Goal: Transaction & Acquisition: Purchase product/service

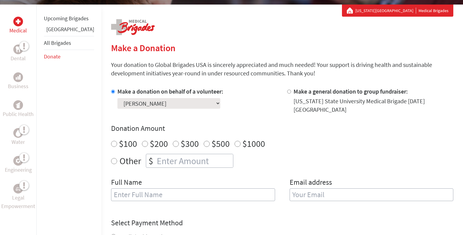
scroll to position [112, 0]
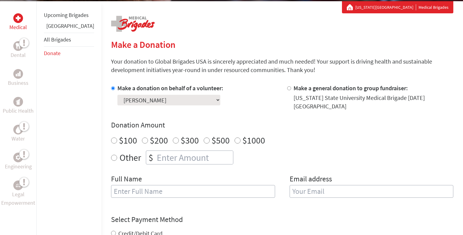
click at [119, 140] on label "$100" at bounding box center [128, 139] width 18 height 11
click at [111, 140] on input "$100" at bounding box center [114, 140] width 6 height 6
radio input "true"
click at [162, 191] on input "text" at bounding box center [193, 191] width 164 height 13
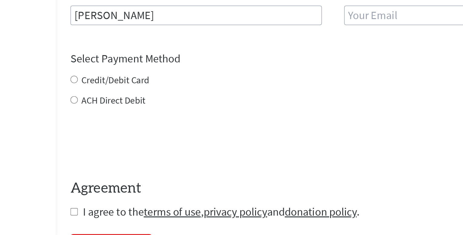
scroll to position [215, 0]
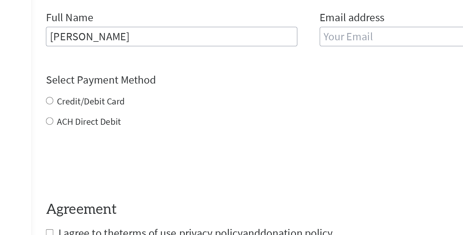
type input "[PERSON_NAME]"
click at [314, 89] on input "email" at bounding box center [372, 88] width 164 height 13
type input "[EMAIL_ADDRESS][DOMAIN_NAME]"
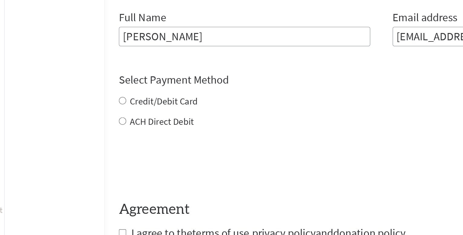
click at [111, 129] on div "Credit/Debit Card ACH Direct Debit" at bounding box center [282, 137] width 342 height 22
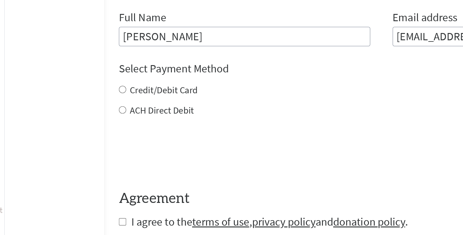
click at [118, 123] on label "Credit/Debit Card" at bounding box center [140, 123] width 44 height 8
click at [111, 123] on input "Credit/Debit Card" at bounding box center [113, 122] width 5 height 5
radio input "true"
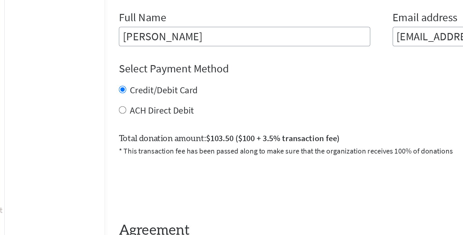
click at [296, 147] on div "Total donation amount: $103.50 ($100 + 3.5% transaction fee) * This transaction…" at bounding box center [282, 156] width 342 height 21
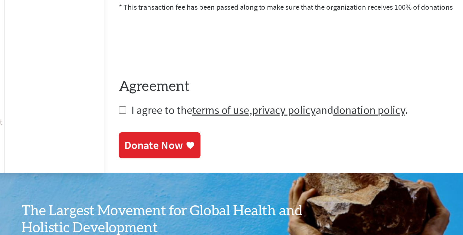
scroll to position [292, 0]
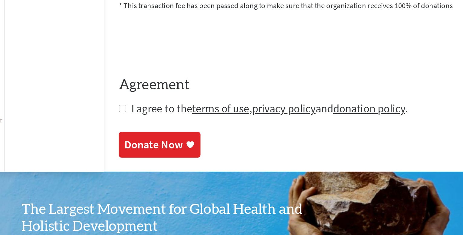
click at [134, 176] on div "Donate Now" at bounding box center [134, 176] width 38 height 10
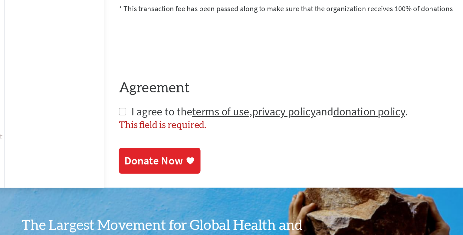
scroll to position [300, 0]
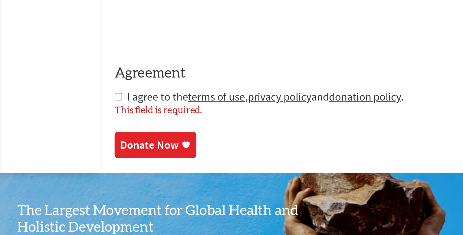
click at [111, 145] on input "checkbox" at bounding box center [113, 144] width 5 height 5
checkbox input "true"
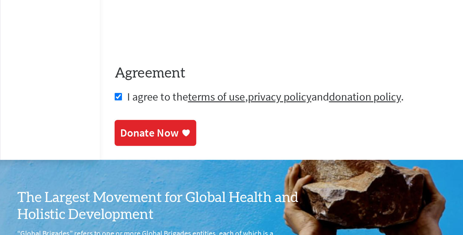
click at [133, 169] on div "Donate Now" at bounding box center [134, 168] width 38 height 10
